Goal: Find specific page/section: Find specific page/section

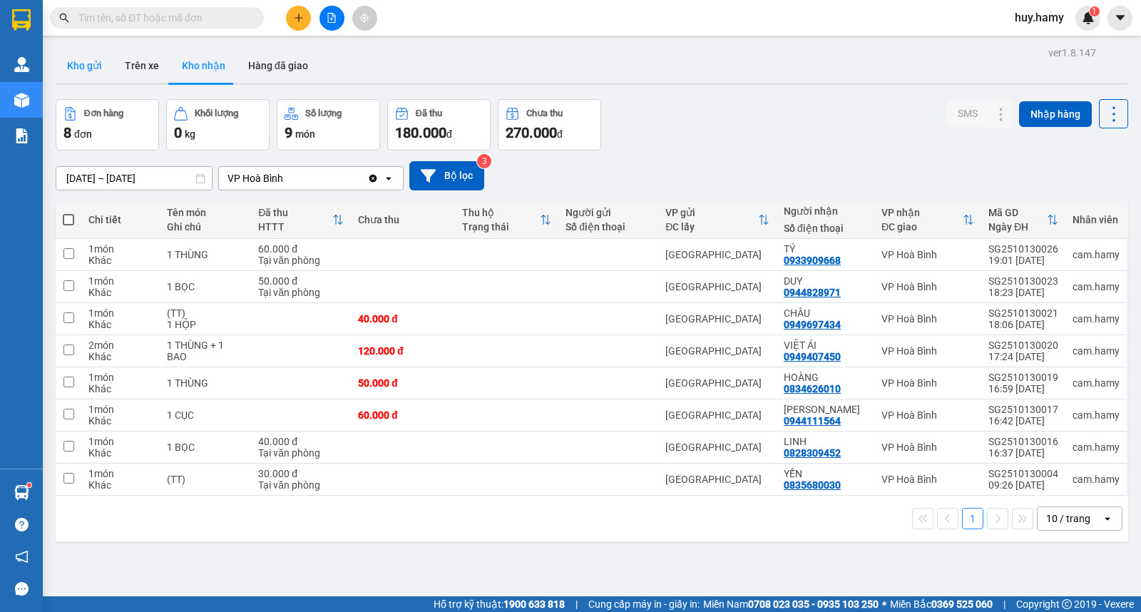
click at [90, 61] on button "Kho gửi" at bounding box center [85, 65] width 58 height 34
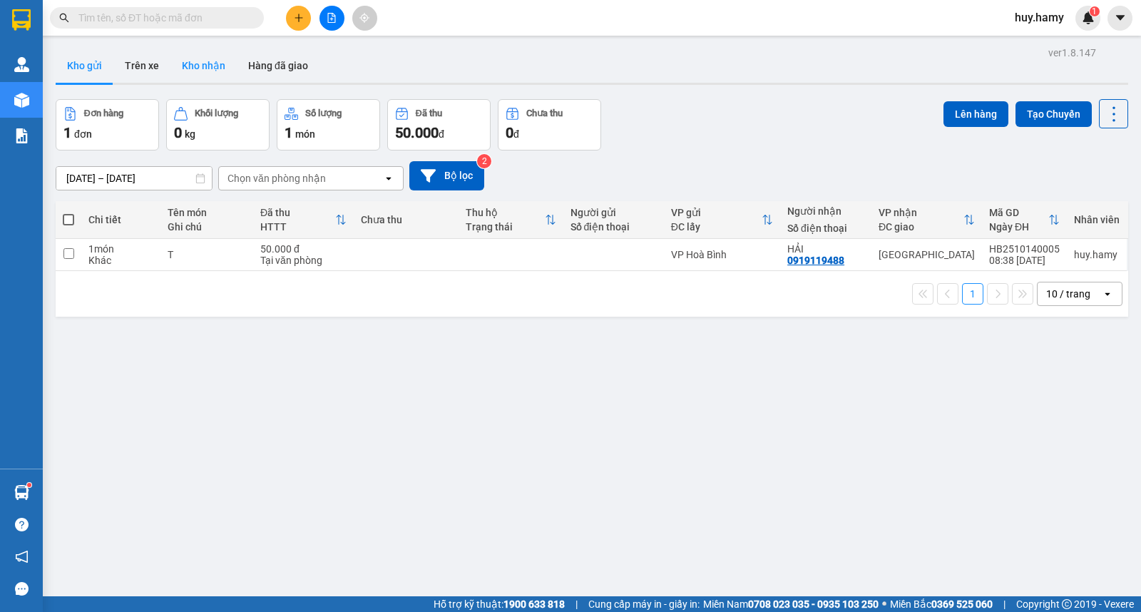
click at [204, 69] on button "Kho nhận" at bounding box center [203, 65] width 66 height 34
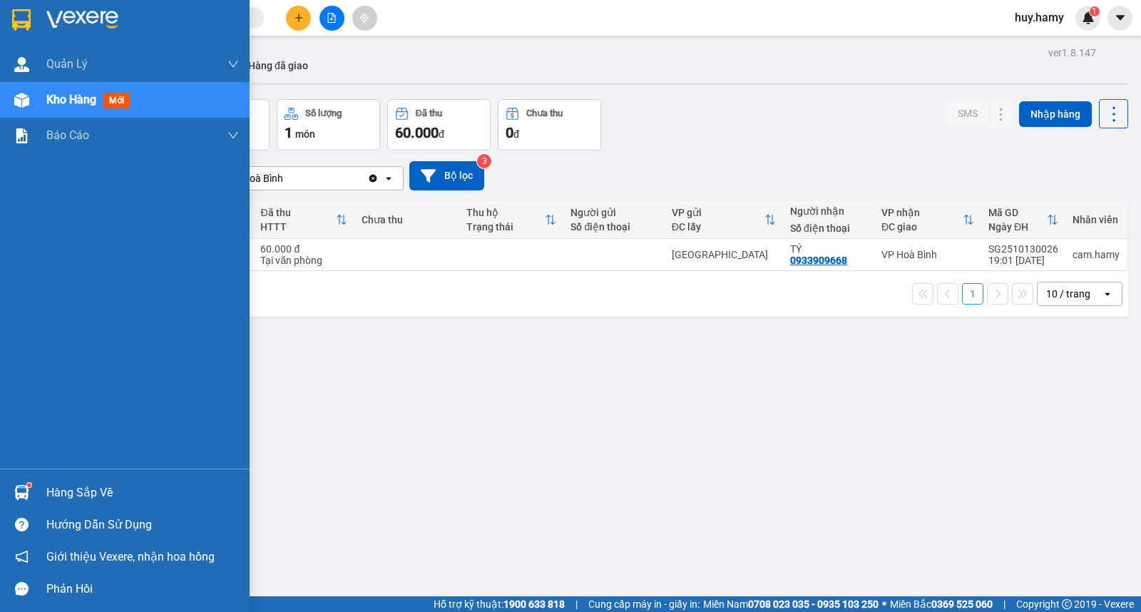
click at [86, 494] on div "Hàng sắp về" at bounding box center [142, 492] width 193 height 21
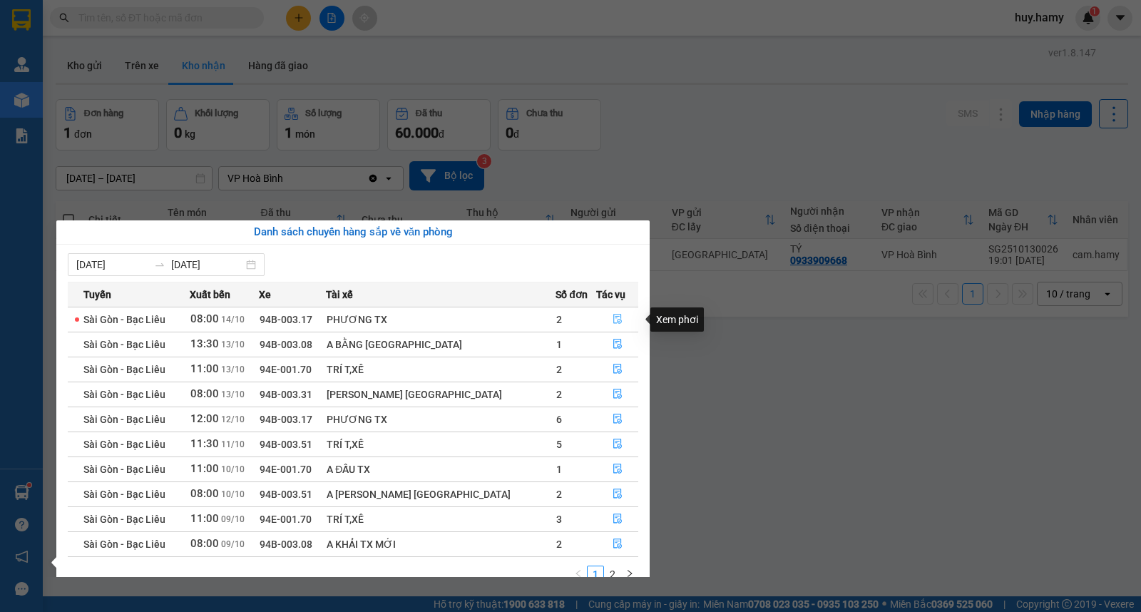
click at [613, 319] on icon "file-done" at bounding box center [618, 319] width 10 height 10
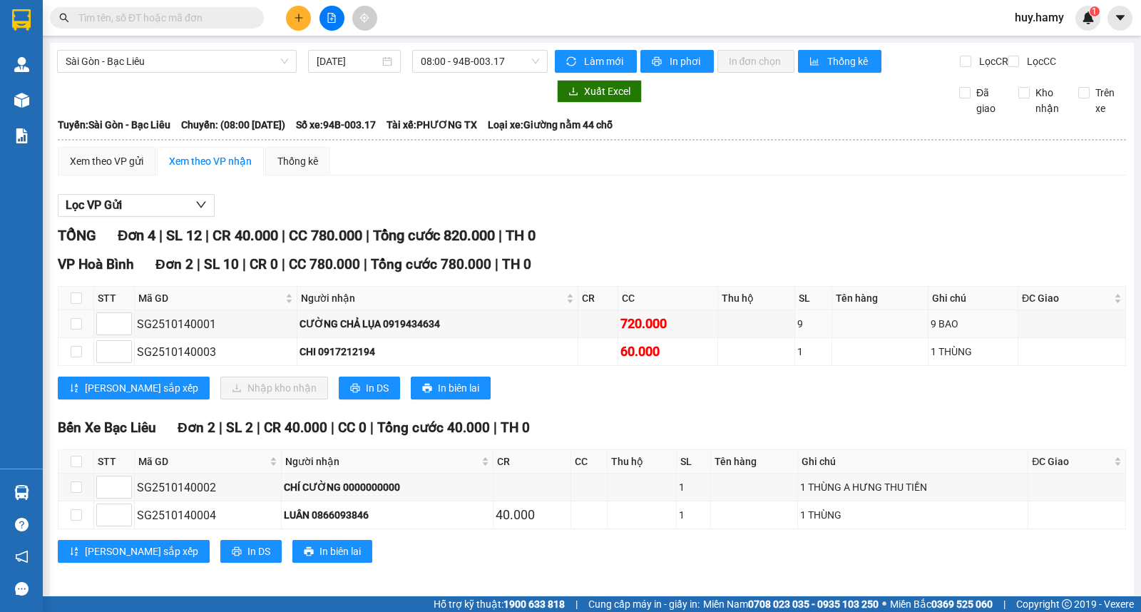
scroll to position [19, 0]
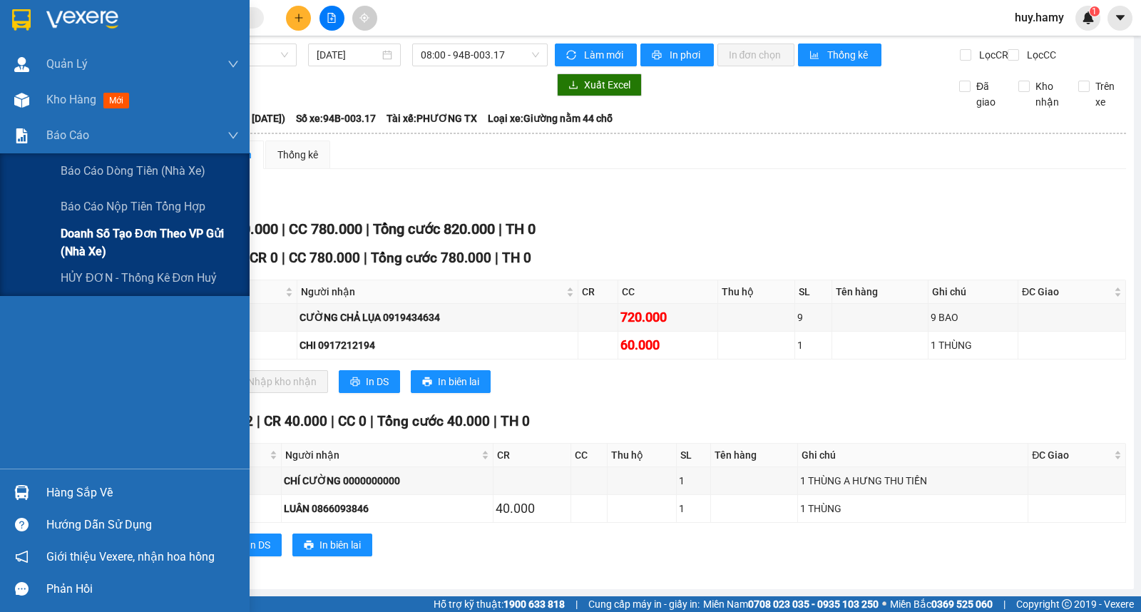
click at [139, 231] on span "Doanh số tạo đơn theo VP gửi (nhà xe)" at bounding box center [150, 243] width 178 height 36
